Goal: Task Accomplishment & Management: Manage account settings

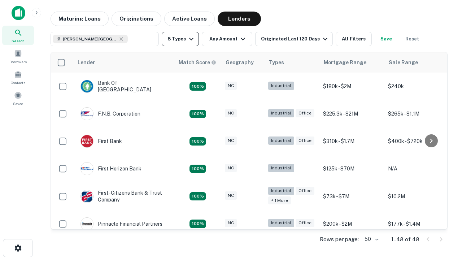
click at [180, 39] on button "8 Types" at bounding box center [180, 39] width 37 height 14
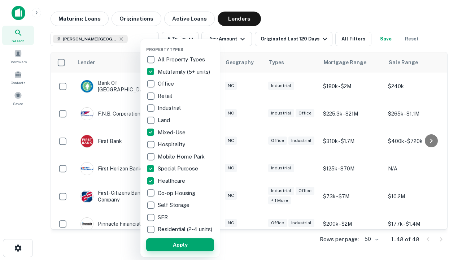
click at [180, 244] on button "Apply" at bounding box center [180, 244] width 68 height 13
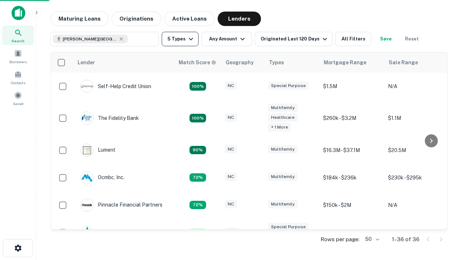
click at [180, 39] on button "5 Types" at bounding box center [180, 39] width 37 height 14
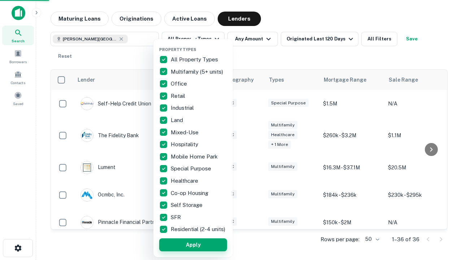
click at [193, 244] on button "Apply" at bounding box center [193, 244] width 68 height 13
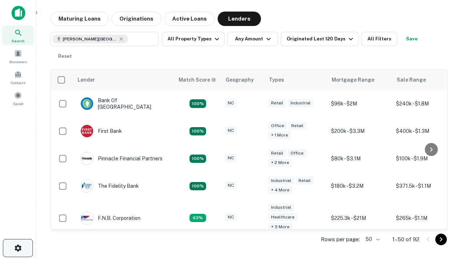
click at [18, 248] on icon "button" at bounding box center [18, 247] width 9 height 9
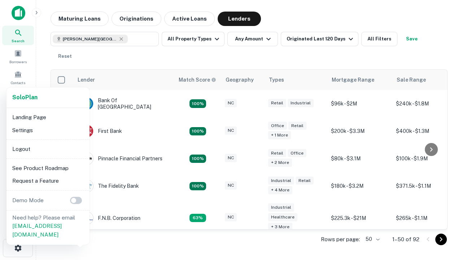
click at [48, 149] on li "Logout" at bounding box center [47, 148] width 77 height 13
